Goal: Share content: Share content

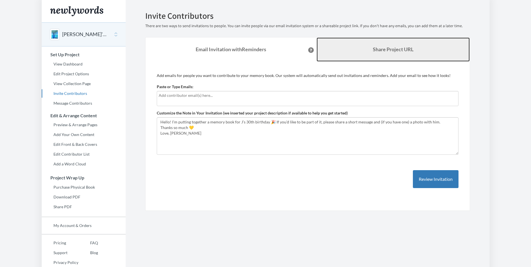
click at [373, 52] on b "Share Project URL" at bounding box center [393, 49] width 41 height 6
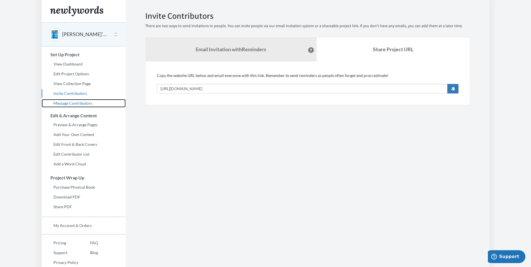
click at [63, 102] on link "Message Contributors" at bounding box center [84, 103] width 84 height 8
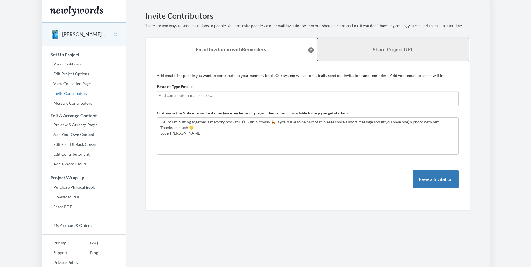
click at [368, 52] on link "Share Project URL" at bounding box center [393, 50] width 153 height 24
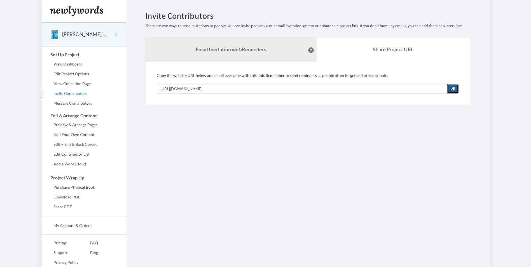
click at [453, 89] on span "button" at bounding box center [453, 88] width 4 height 4
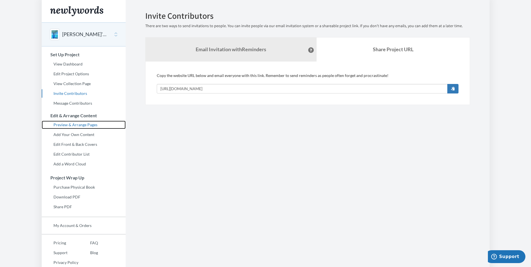
click at [78, 126] on link "Preview & Arrange Pages" at bounding box center [84, 125] width 84 height 8
